Goal: Task Accomplishment & Management: Use online tool/utility

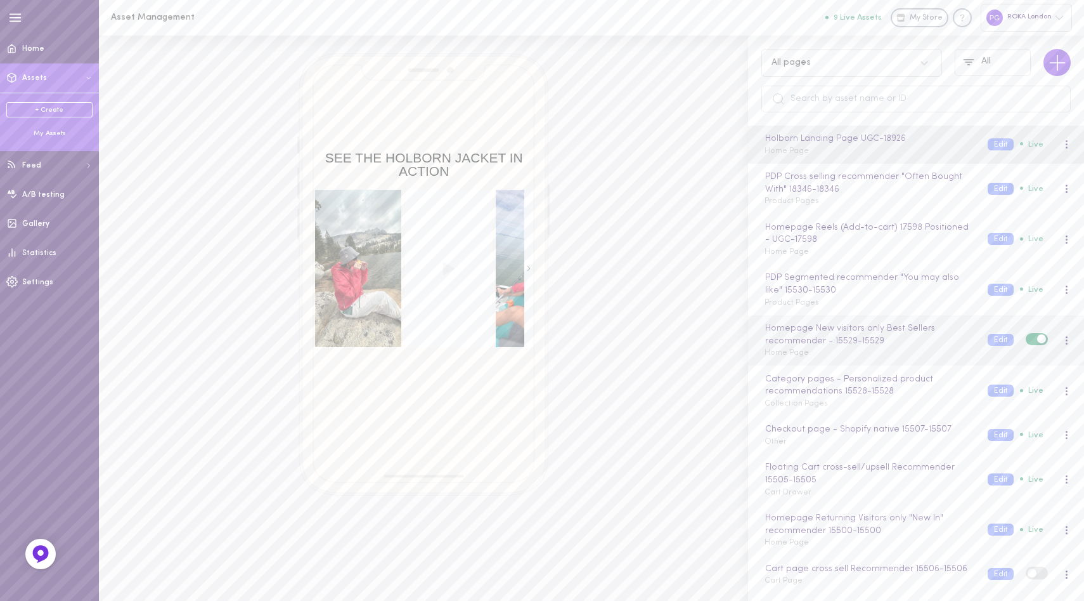
click at [922, 351] on div "Homepage New visitors only Best Sellers recommender - 15529 - 15529 Home Page" at bounding box center [866, 339] width 223 height 37
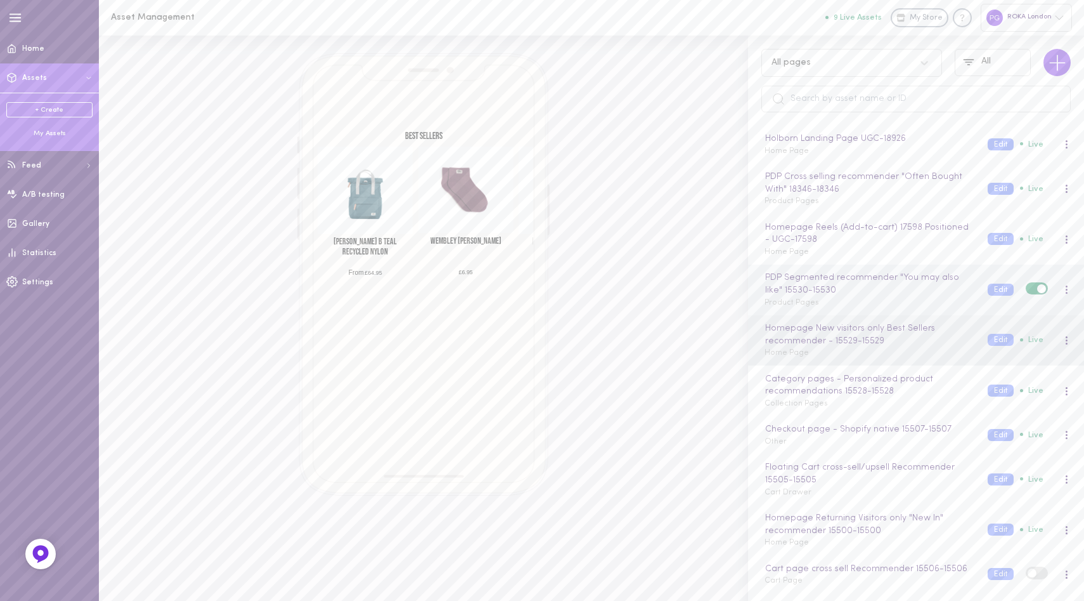
click at [922, 302] on div "PDP Segmented recommender "You may also like" 15530 - 15530 Product Pages" at bounding box center [866, 289] width 223 height 37
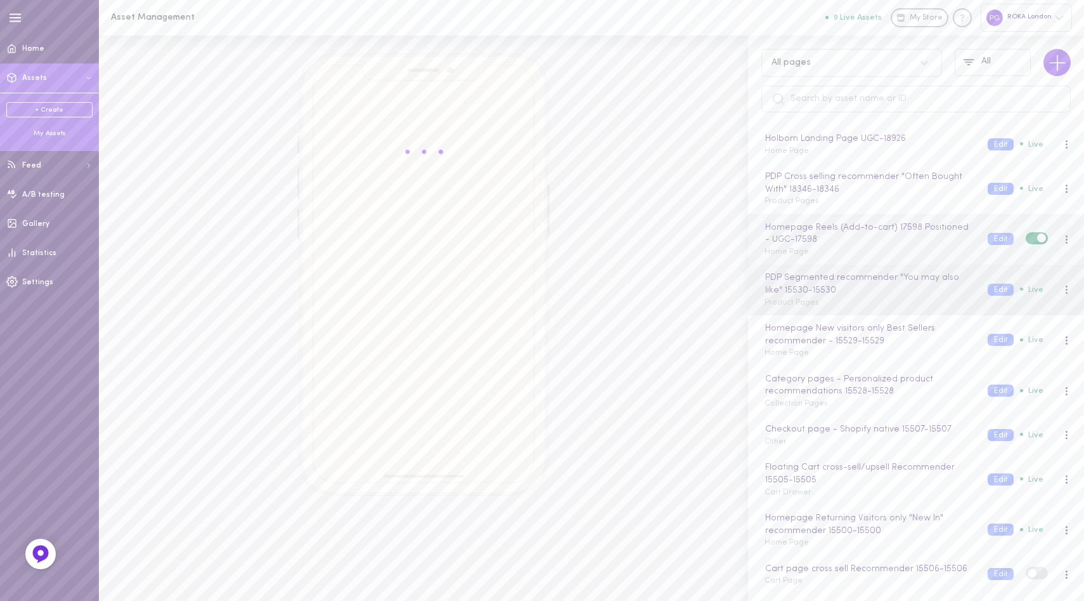
click at [920, 259] on div "Homepage Reels (Add-to-cart) 17598 Positioned - UGC - 17598 Home Page Edit Live" at bounding box center [916, 239] width 336 height 51
click at [912, 197] on div "PDP Cross selling recommender "Often Bought With" 18346 - 18346 Product Pages" at bounding box center [866, 188] width 223 height 37
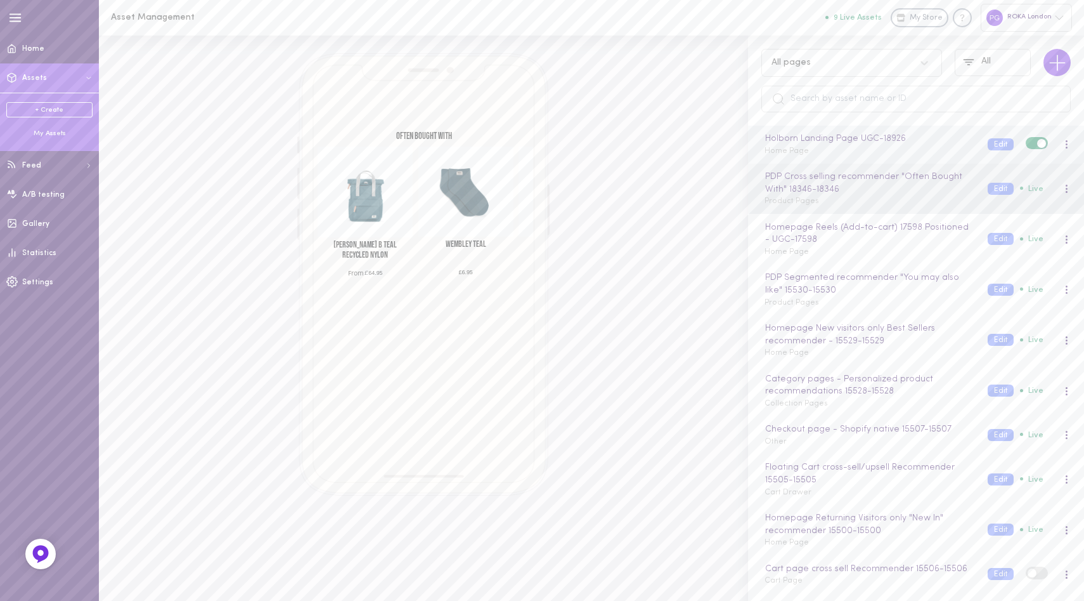
click at [929, 153] on div "Holborn Landing Page UGC - 18926 Home Page" at bounding box center [866, 144] width 223 height 25
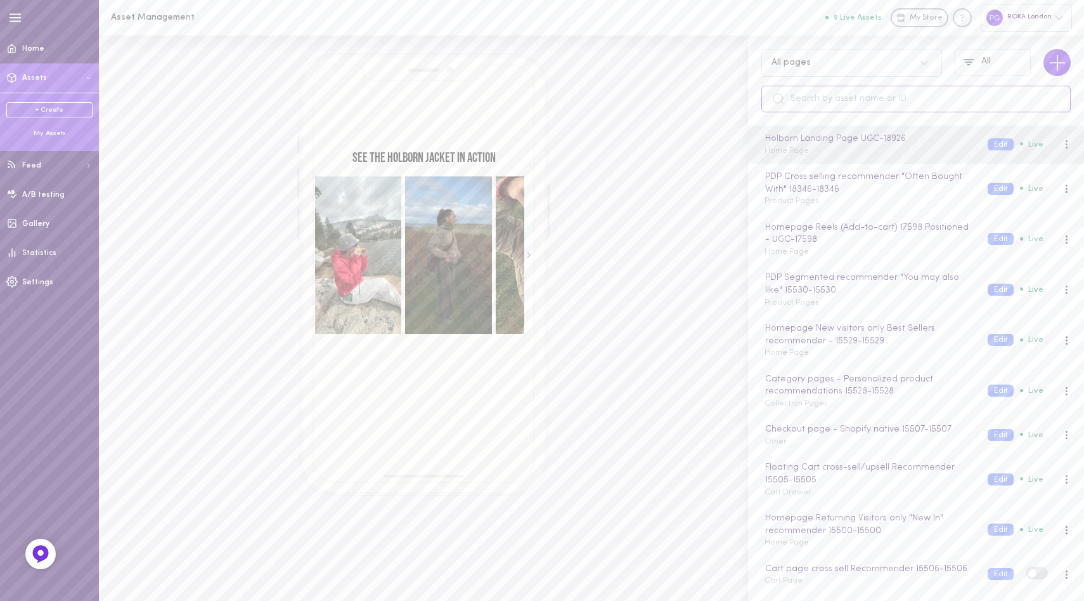
click at [847, 97] on input "text" at bounding box center [916, 99] width 309 height 27
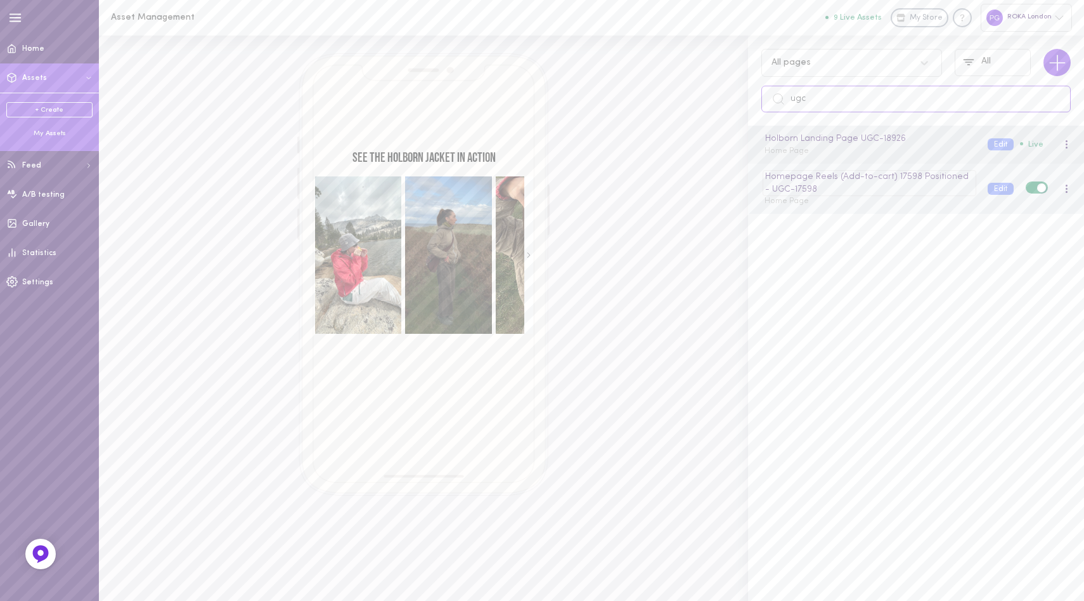
type input "ugc"
click at [865, 180] on div "Homepage Reels (Add-to-cart) 17598 Positioned - UGC - 17598" at bounding box center [869, 183] width 213 height 26
click at [865, 180] on input "Homepage Reels (Add-to-cart) 17598 Positioned - UGC" at bounding box center [870, 177] width 211 height 14
type input "Homepage UGC"
click at [871, 192] on div "Homepage UGC - 17598 Home Page" at bounding box center [866, 182] width 223 height 25
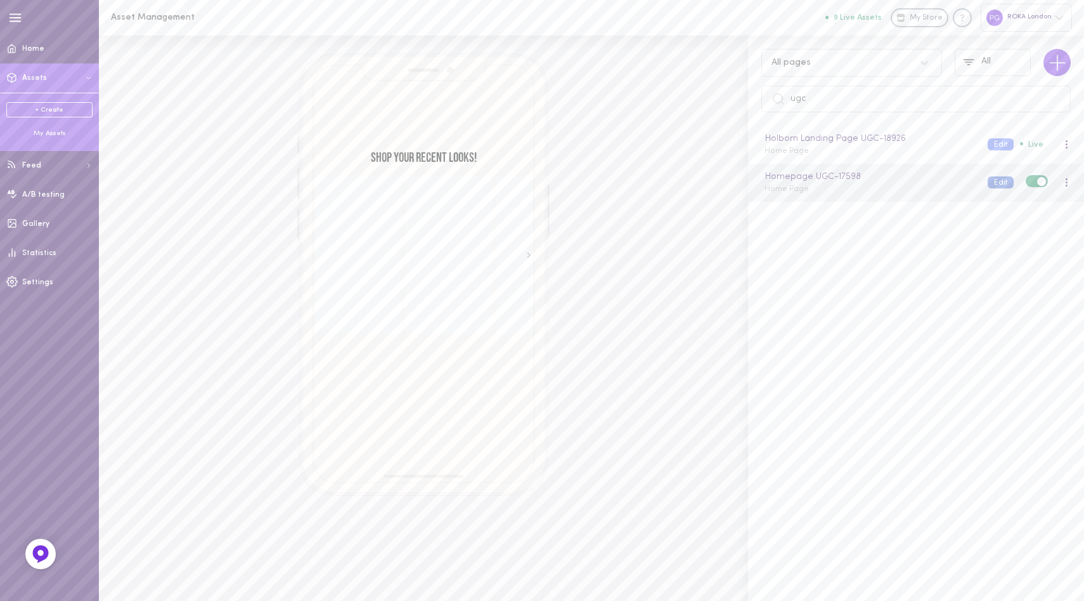
click at [991, 183] on button "Edit" at bounding box center [1001, 182] width 26 height 12
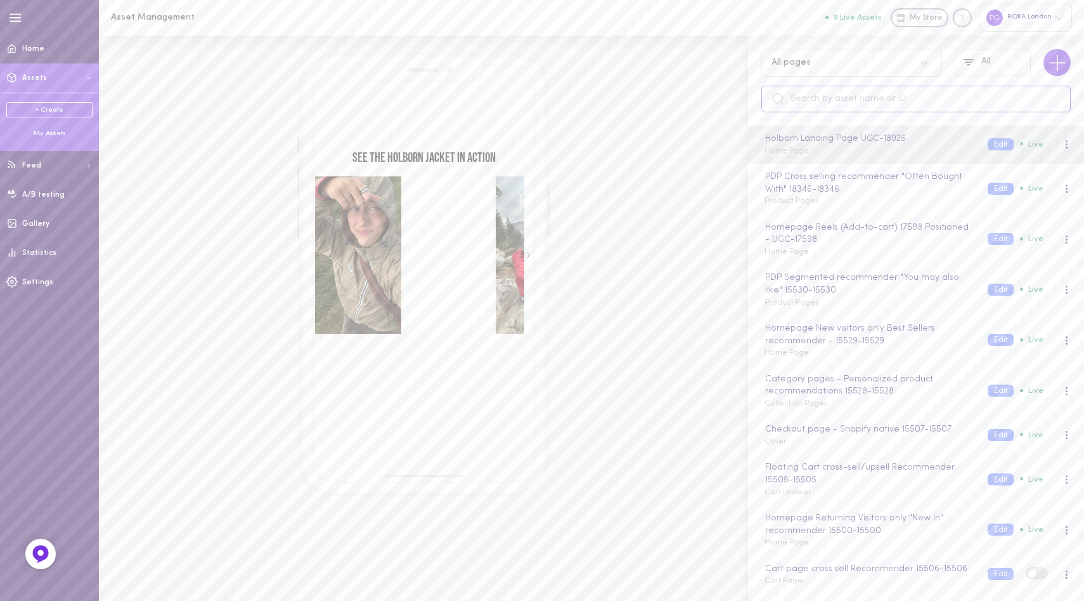
click at [851, 102] on input "text" at bounding box center [916, 99] width 309 height 27
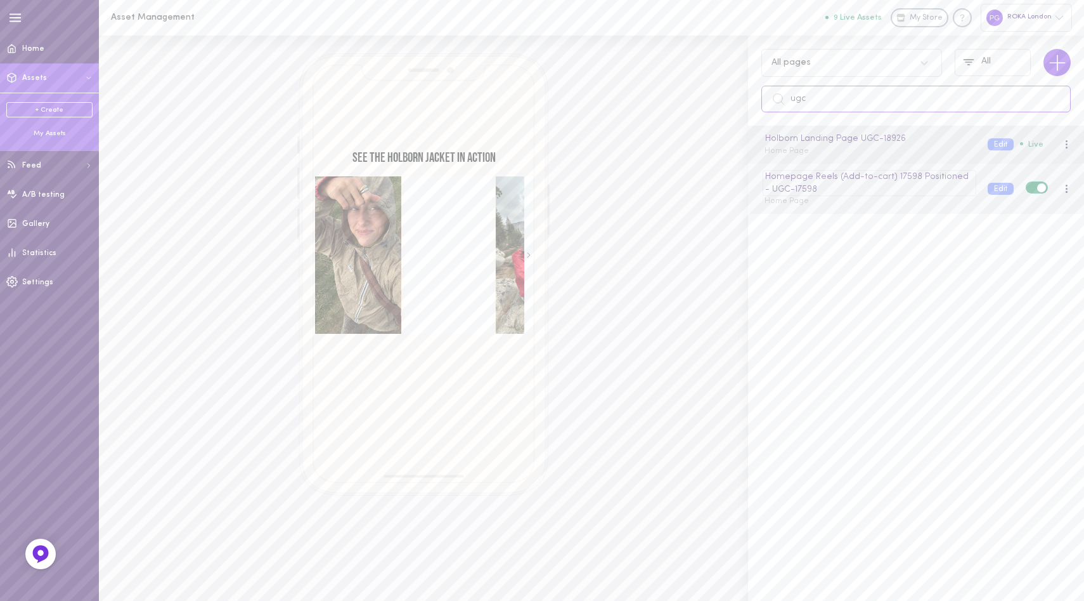
type input "ugc"
click at [849, 195] on div "Homepage Reels (Add-to-cart) 17598 Positioned - UGC - 17598" at bounding box center [869, 183] width 213 height 26
click at [988, 179] on button "Edit" at bounding box center [1001, 182] width 26 height 12
